Goal: Contribute content: Add original content to the website for others to see

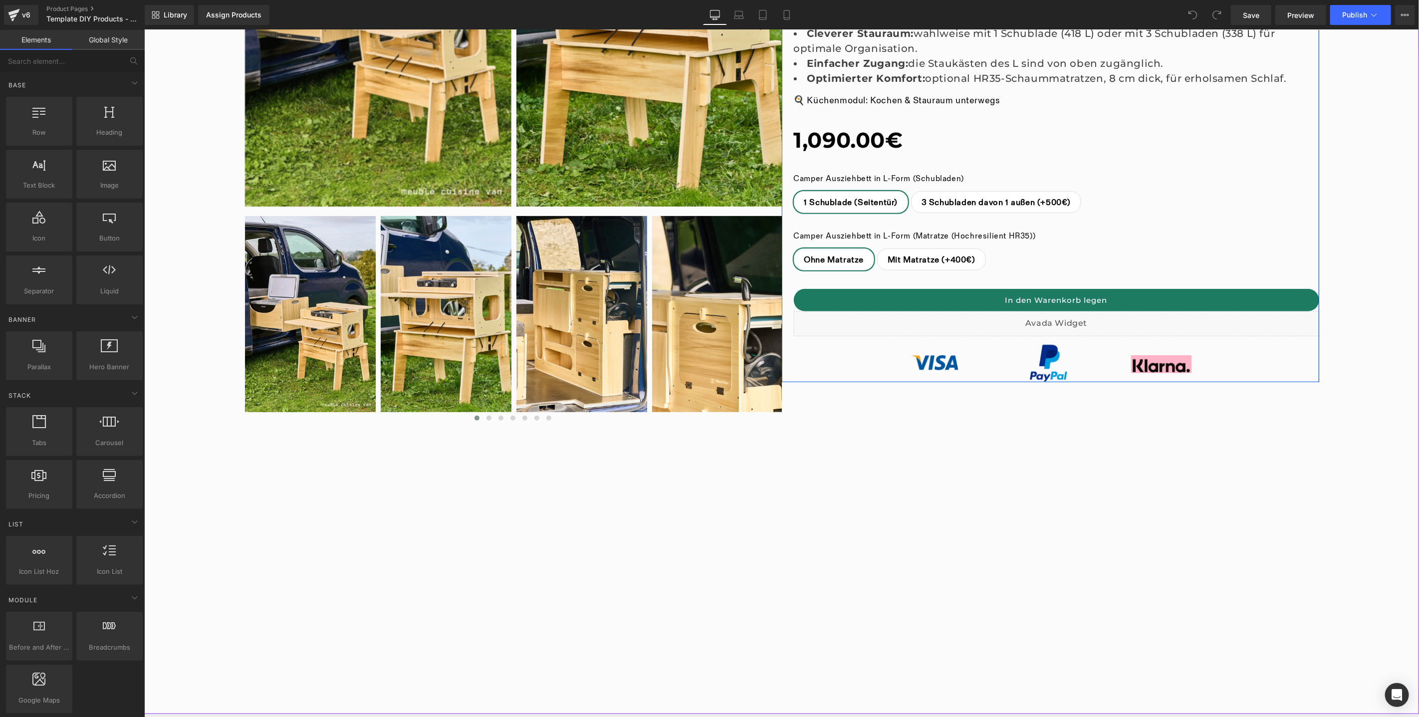
scroll to position [522, 0]
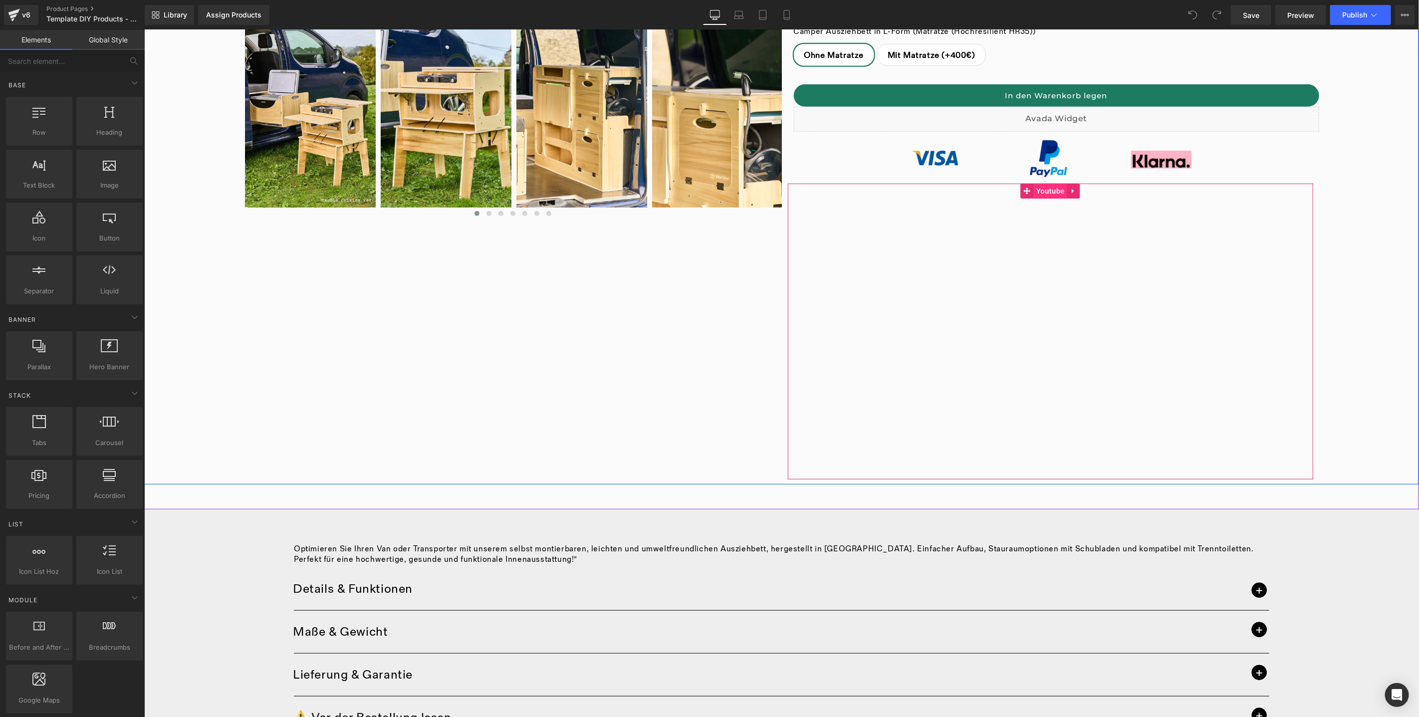
click at [1043, 188] on span "Youtube" at bounding box center [1050, 190] width 33 height 15
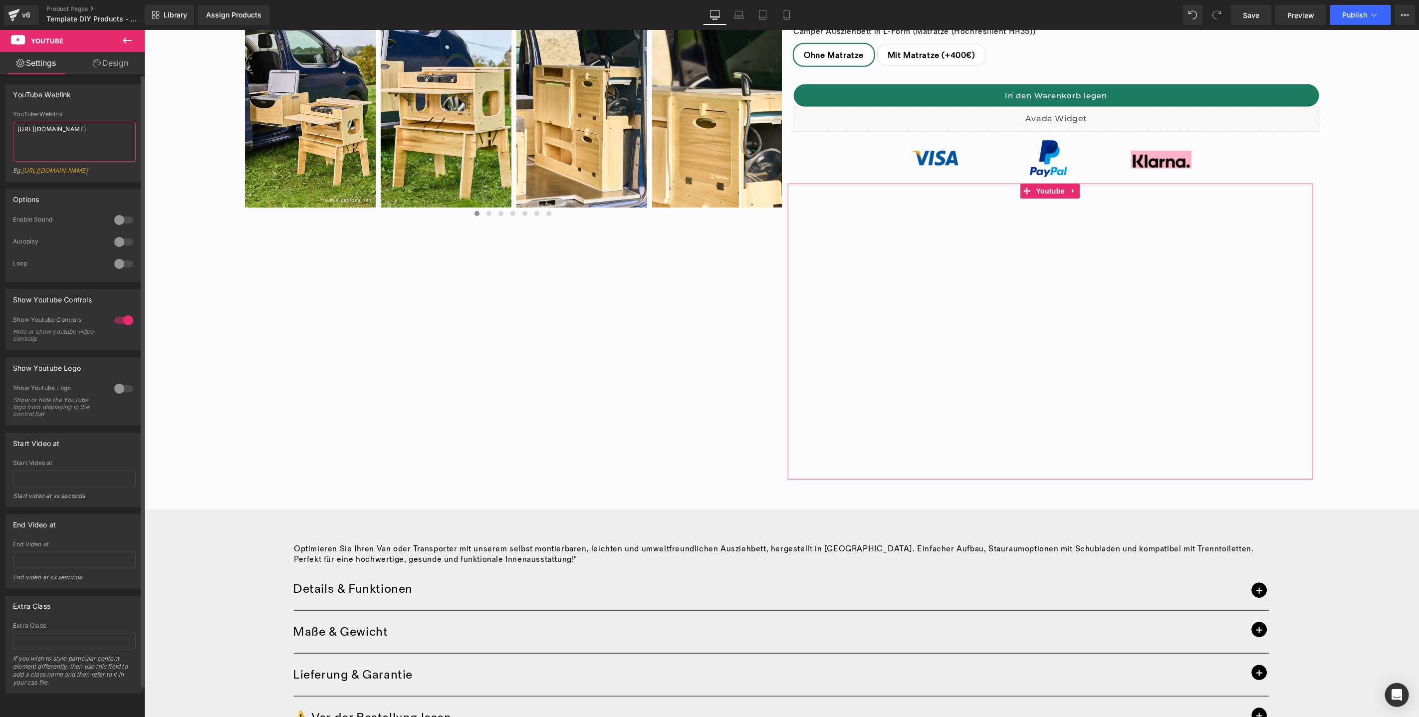
click at [122, 131] on textarea "[URL][DOMAIN_NAME]" at bounding box center [74, 142] width 123 height 40
click at [122, 131] on textarea "https://youtu.be/J0gorWsQBgA" at bounding box center [74, 142] width 123 height 40
paste textarea "1ALMJE3WAH8"
type textarea "https://youtu.be/1ALMJE3WAH8"
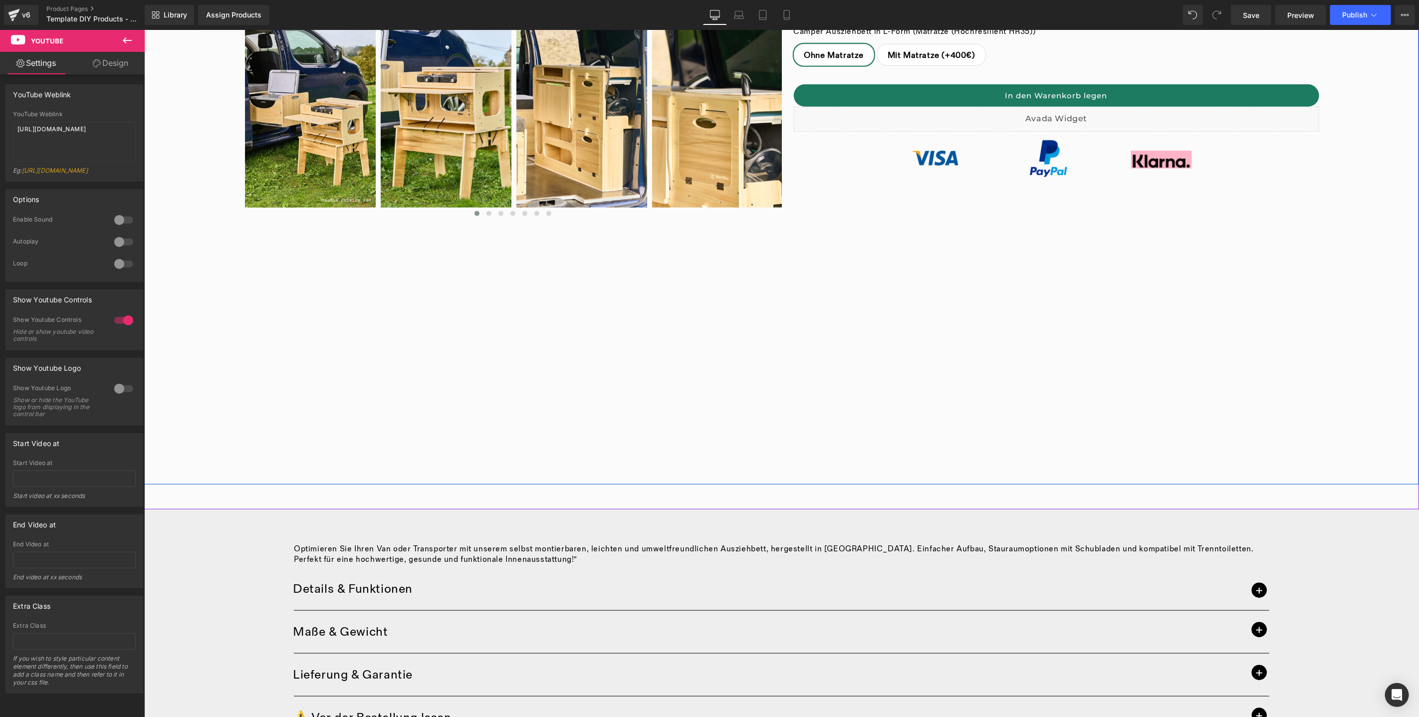
click at [526, 409] on div "‹ ›" at bounding box center [781, 31] width 1275 height 906
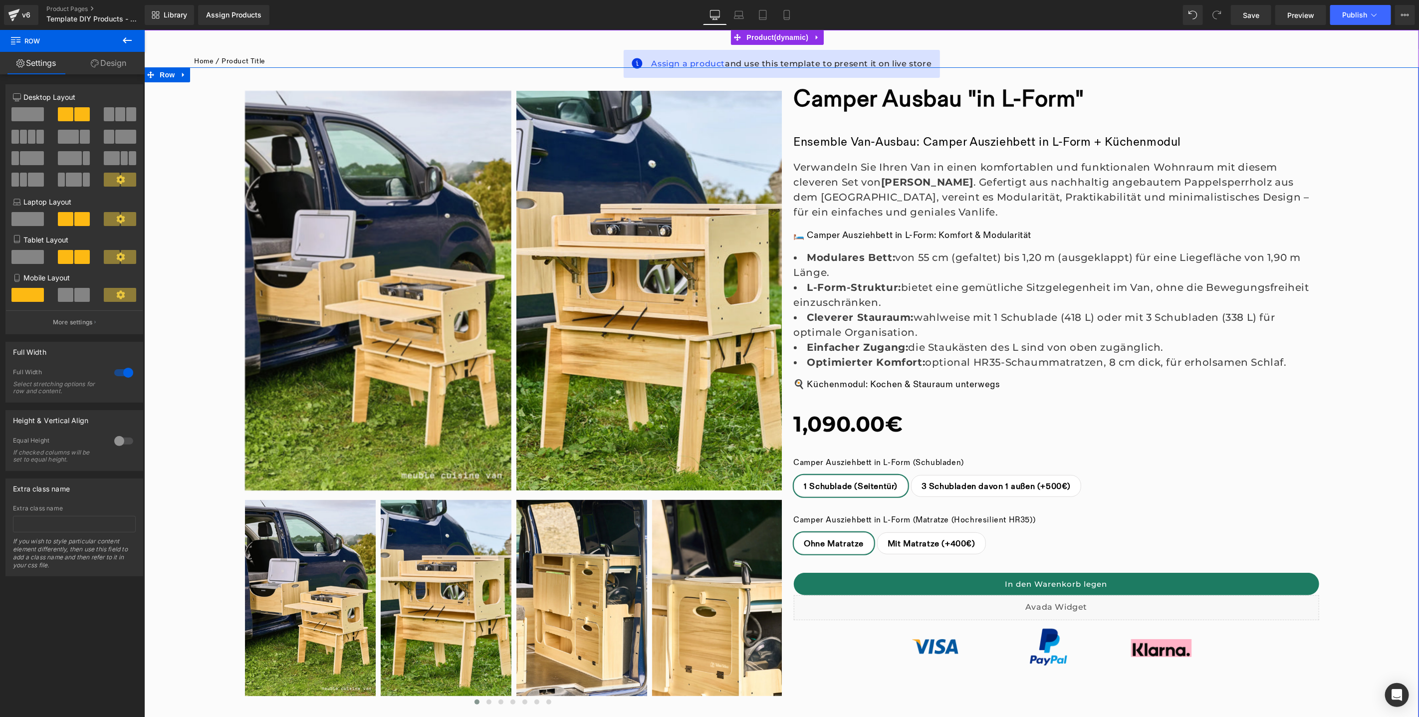
scroll to position [0, 0]
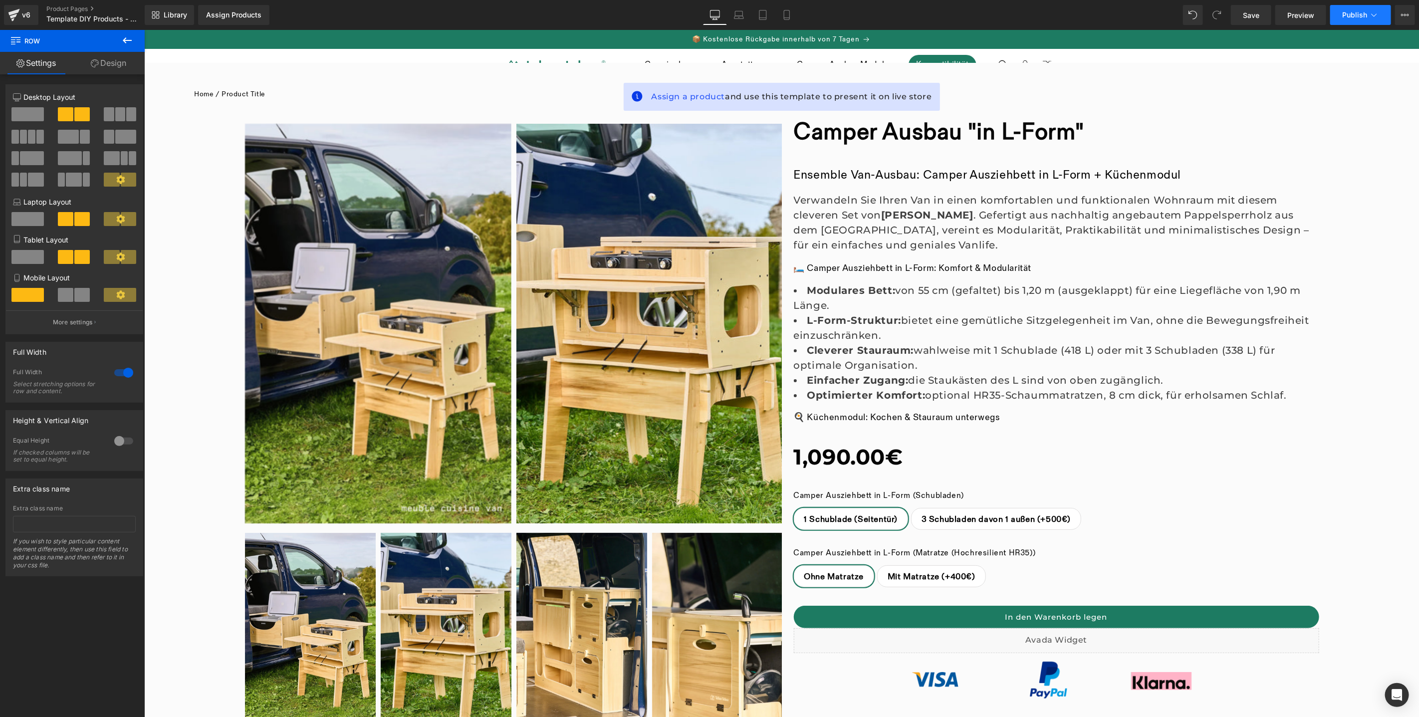
click at [1356, 14] on span "Publish" at bounding box center [1354, 15] width 25 height 8
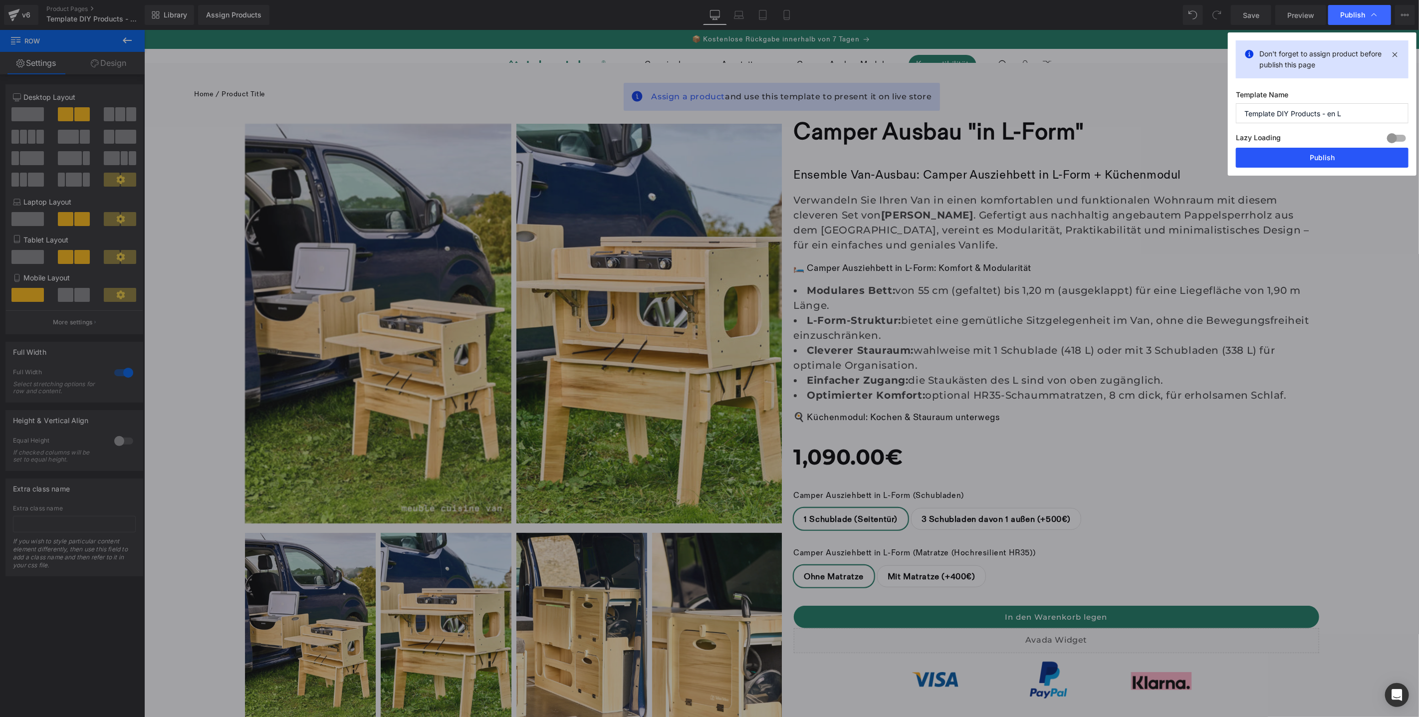
click at [1352, 161] on button "Publish" at bounding box center [1322, 158] width 173 height 20
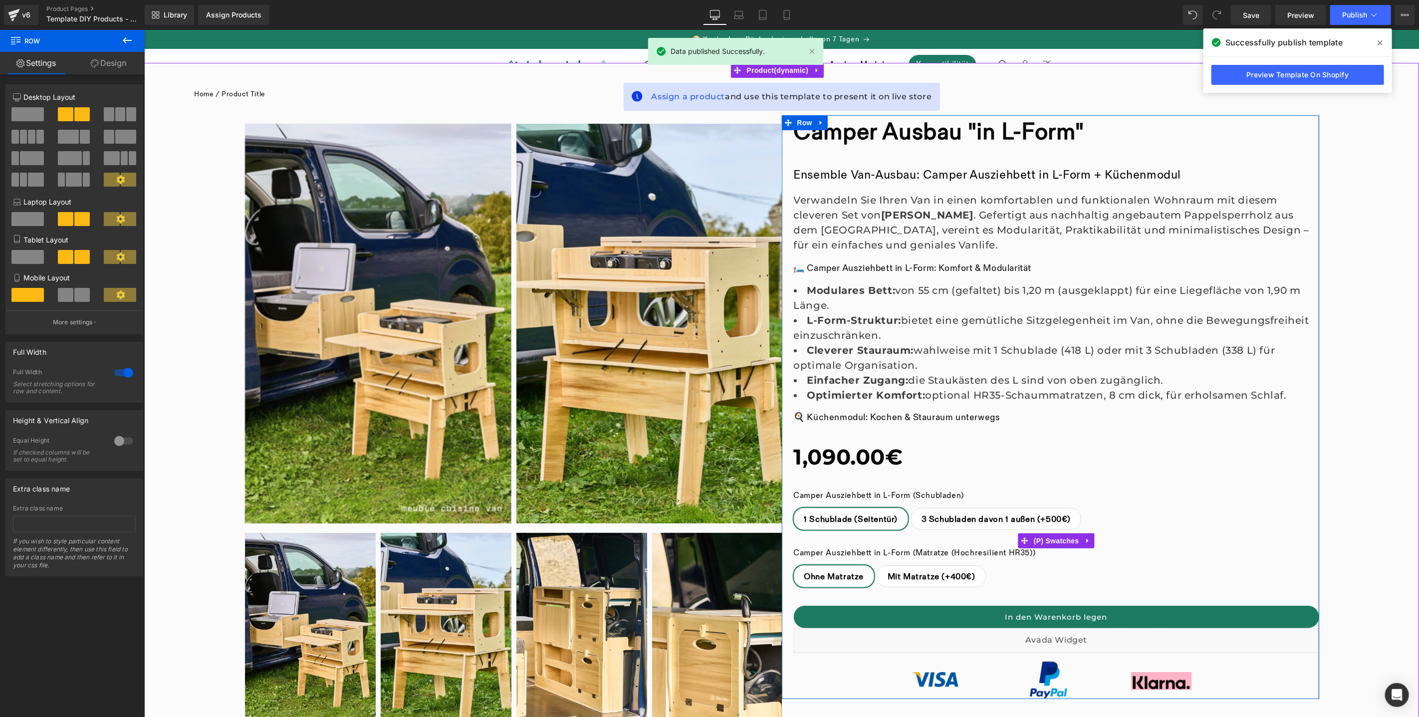
click at [926, 575] on span "Mit Matratze (+400€)" at bounding box center [931, 575] width 88 height 21
click at [961, 522] on span "3 Schubladen davon 1 außen (+500€)" at bounding box center [995, 518] width 149 height 21
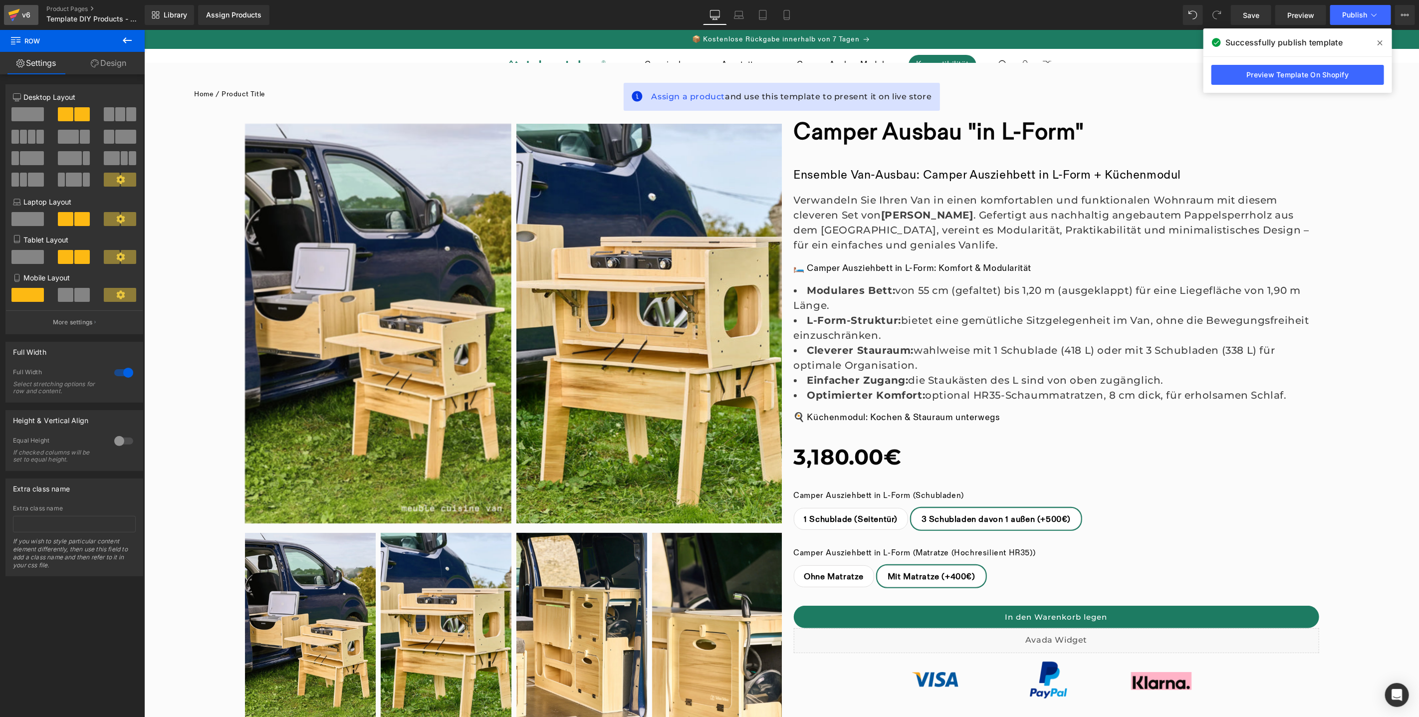
click at [21, 14] on div "v6" at bounding box center [26, 14] width 12 height 13
